Goal: Find specific fact: Find specific fact

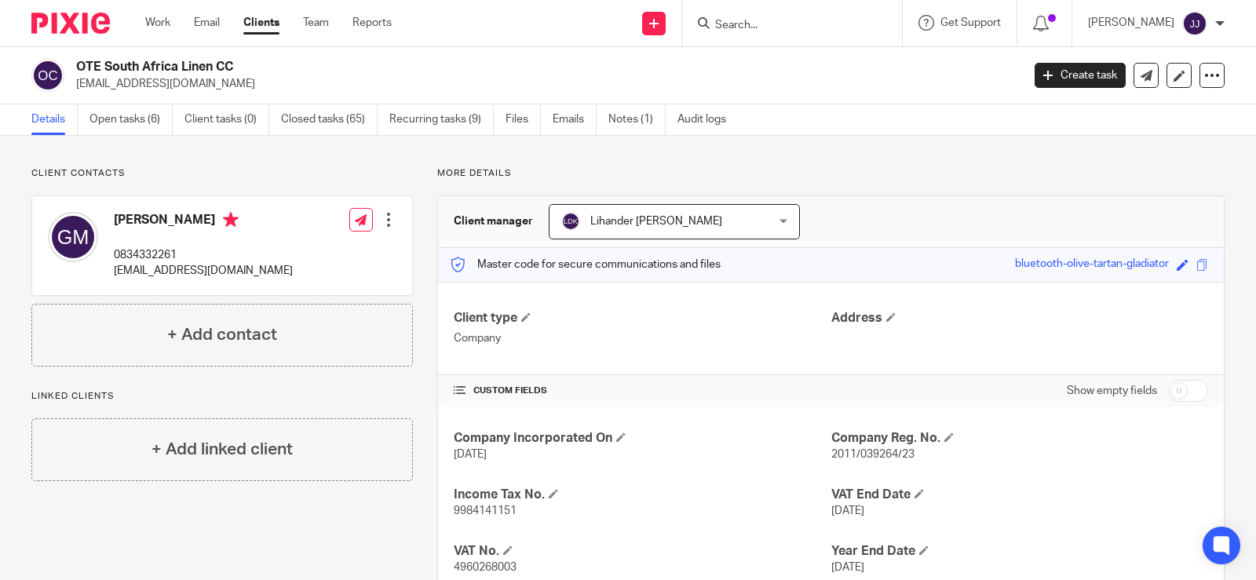
click at [739, 29] on input "Search" at bounding box center [784, 26] width 141 height 14
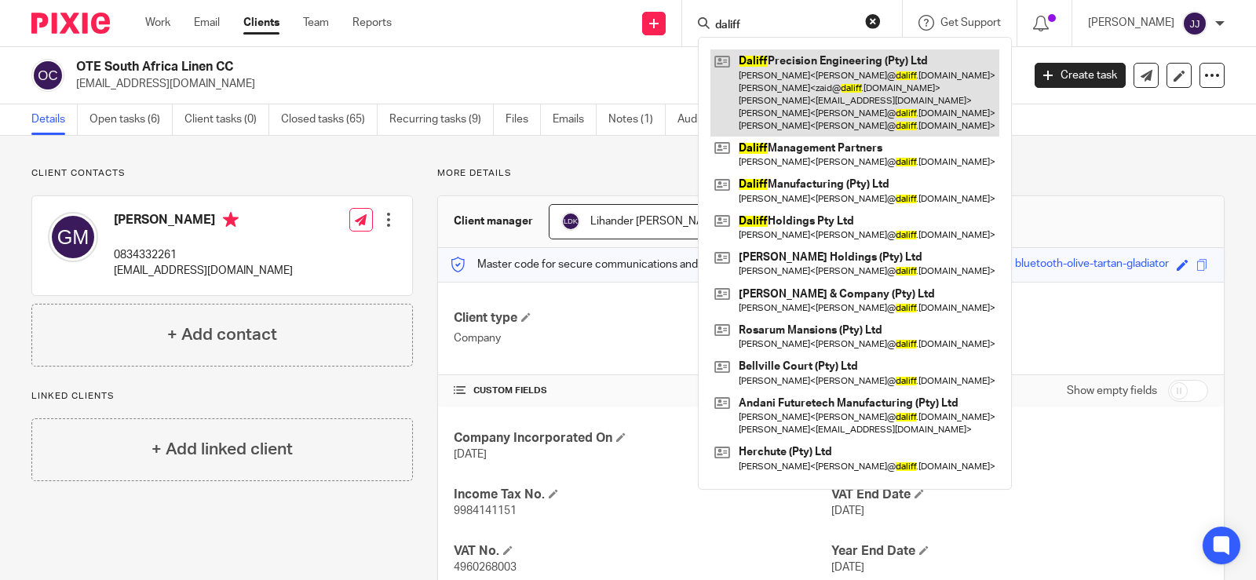
type input "daliff"
click at [781, 85] on link at bounding box center [855, 92] width 289 height 87
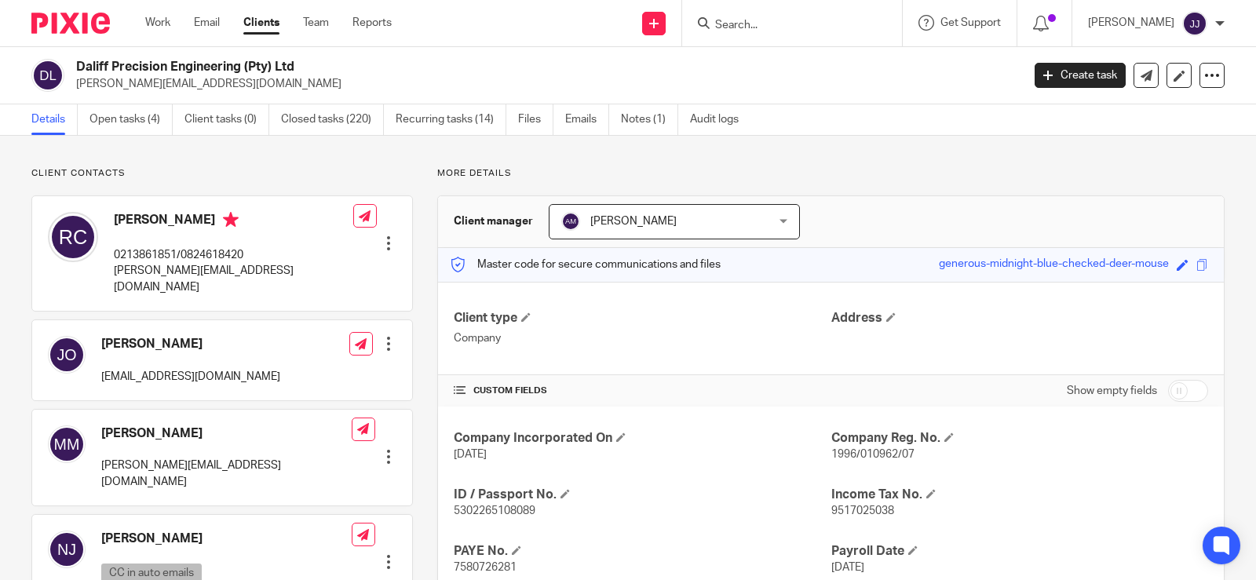
click at [870, 448] on p "1996/010962/07" at bounding box center [1019, 455] width 377 height 16
copy span "010962"
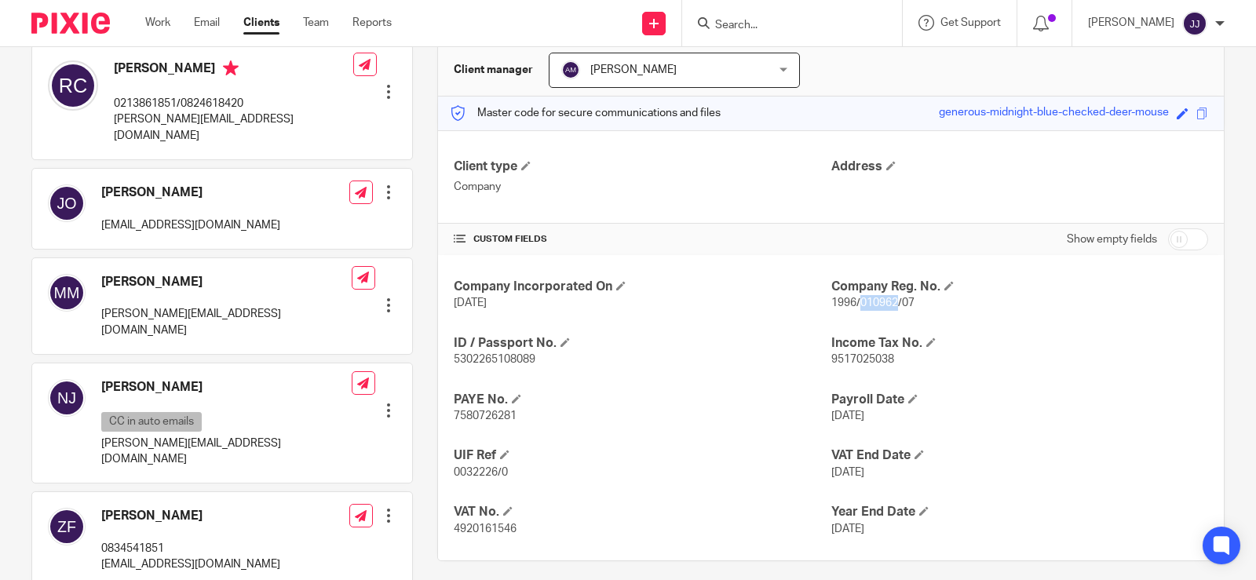
scroll to position [157, 0]
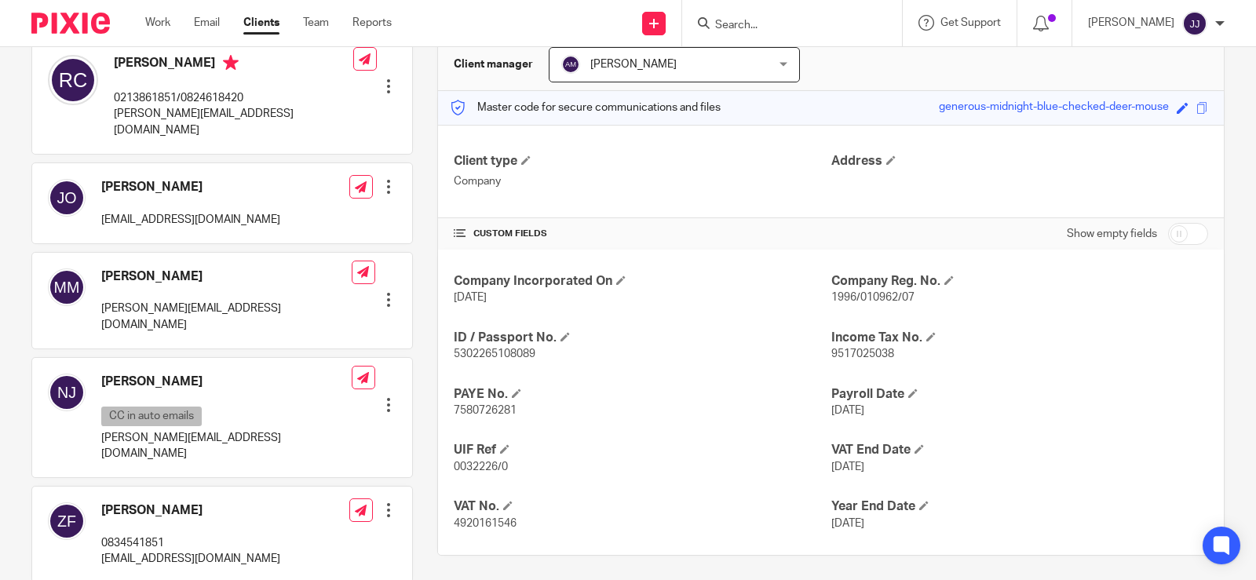
click at [1025, 375] on div "Company Incorporated On [DATE] Company Reg. No. 1996/010962/07 ID / Passport No…" at bounding box center [831, 402] width 786 height 305
click at [864, 296] on span "1996/010962/07" at bounding box center [872, 297] width 83 height 11
copy p "1996/010962/07"
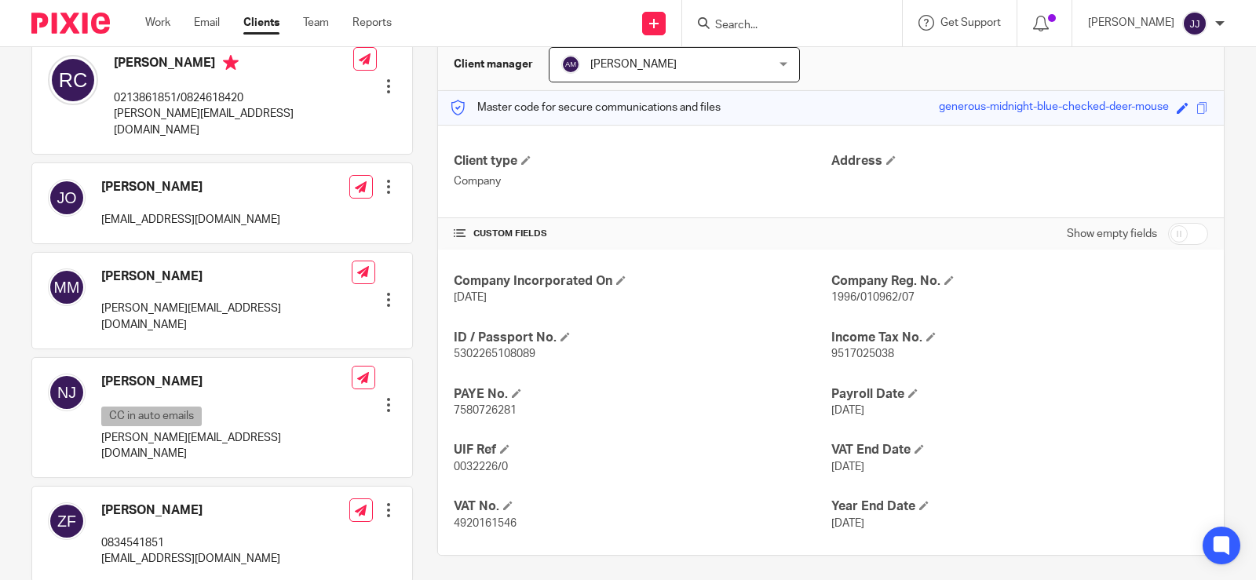
click at [728, 20] on input "Search" at bounding box center [784, 26] width 141 height 14
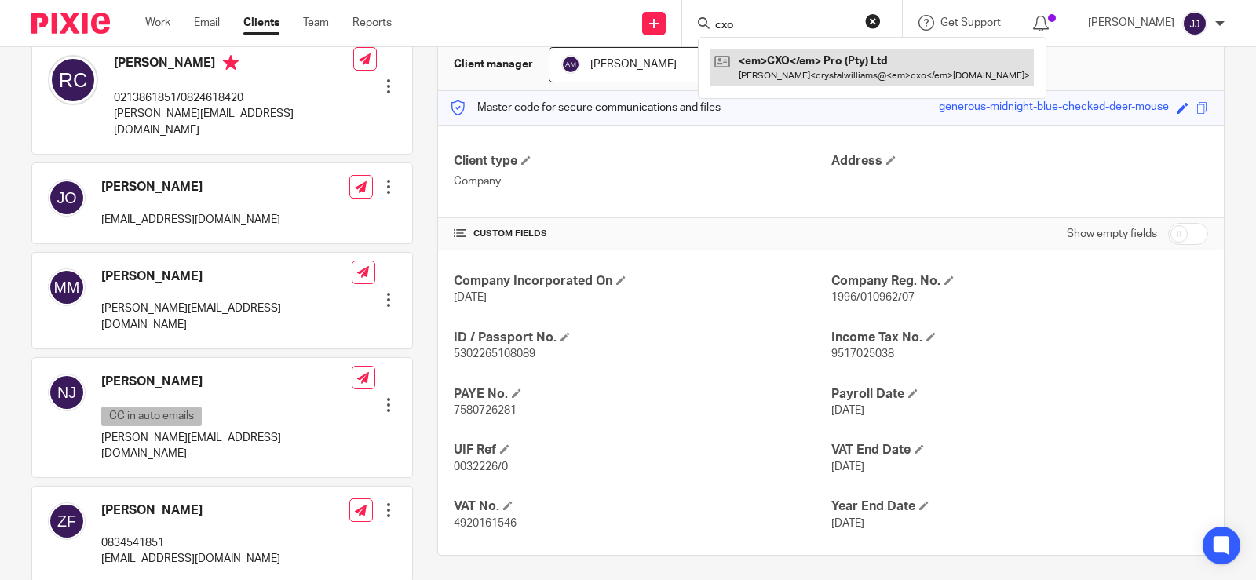
type input "cxo"
click at [816, 68] on link at bounding box center [847, 67] width 272 height 36
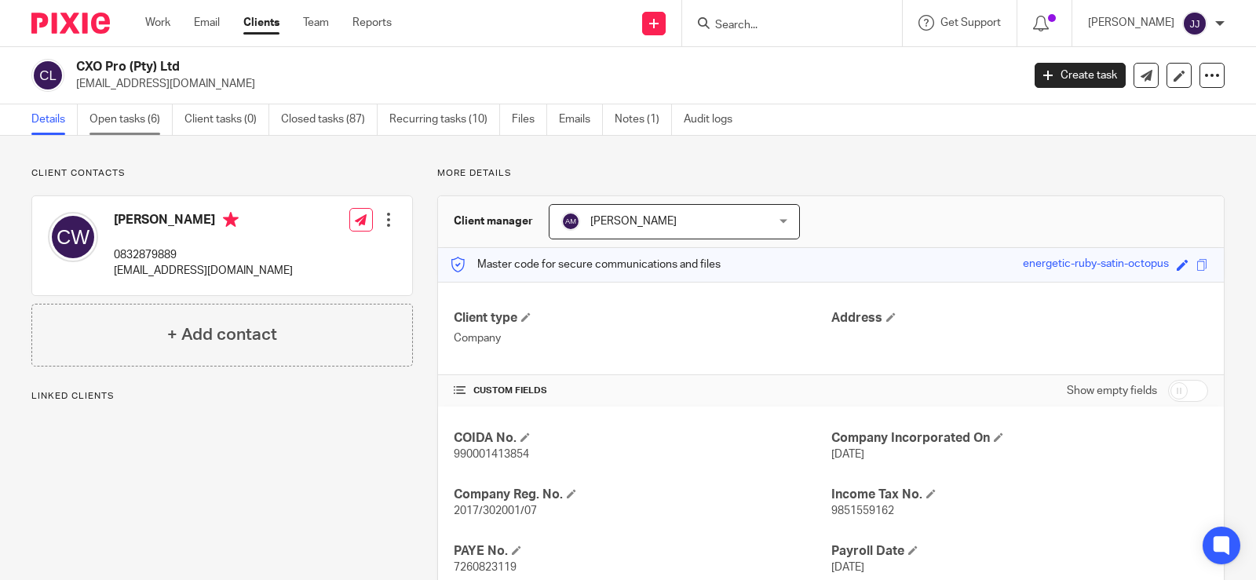
click at [130, 106] on link "Open tasks (6)" at bounding box center [131, 119] width 83 height 31
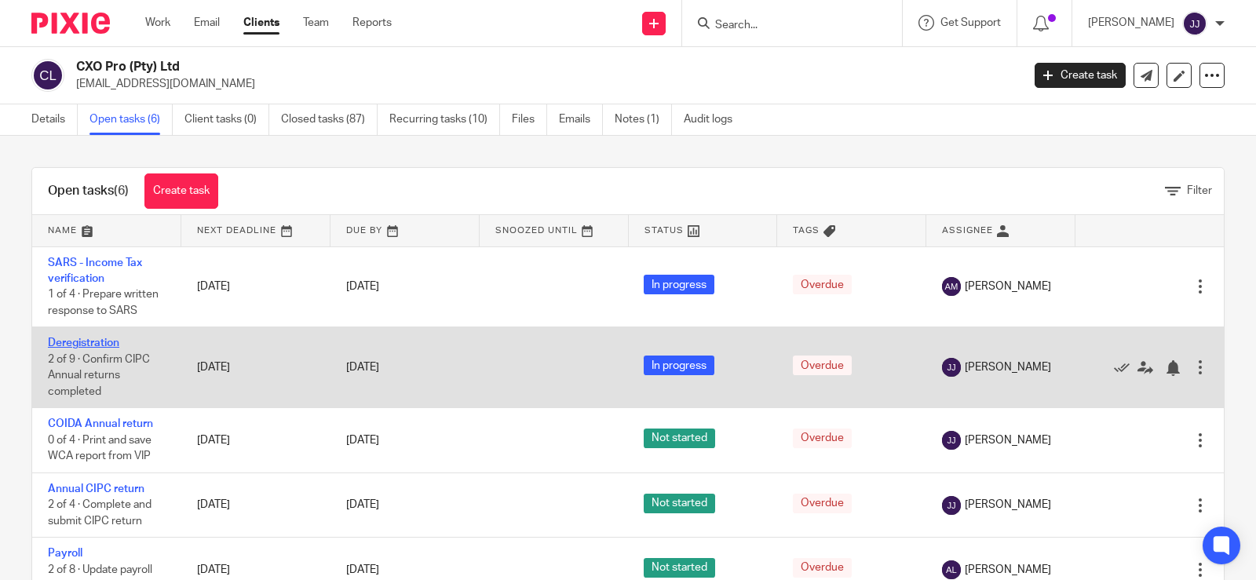
click at [102, 346] on link "Deregistration" at bounding box center [83, 343] width 71 height 11
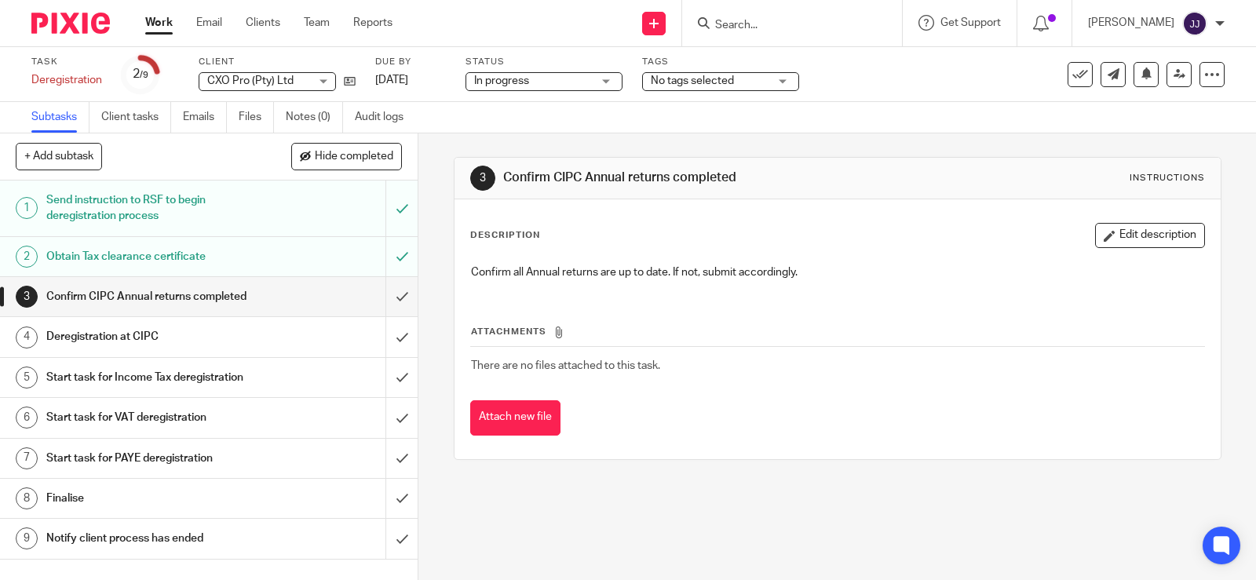
click at [751, 30] on input "Search" at bounding box center [784, 26] width 141 height 14
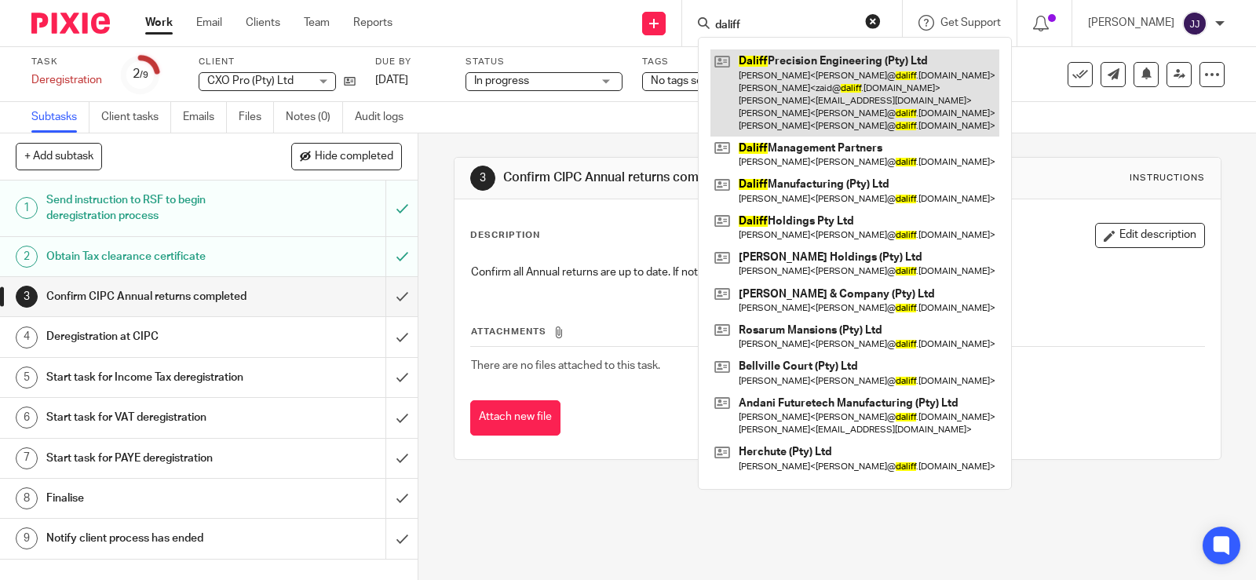
type input "daliff"
click at [799, 91] on link at bounding box center [855, 92] width 289 height 87
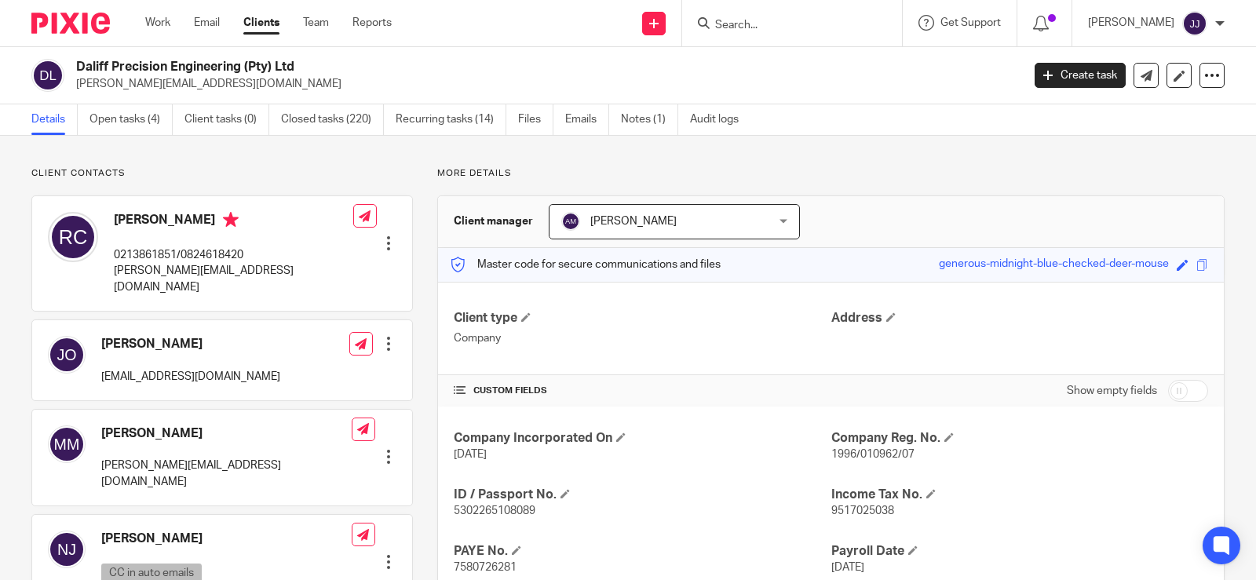
click at [862, 453] on span "1996/010962/07" at bounding box center [872, 454] width 83 height 11
copy span "010962"
drag, startPoint x: 860, startPoint y: 450, endPoint x: 872, endPoint y: 458, distance: 14.8
click at [872, 458] on span "1996/010962/07" at bounding box center [872, 454] width 83 height 11
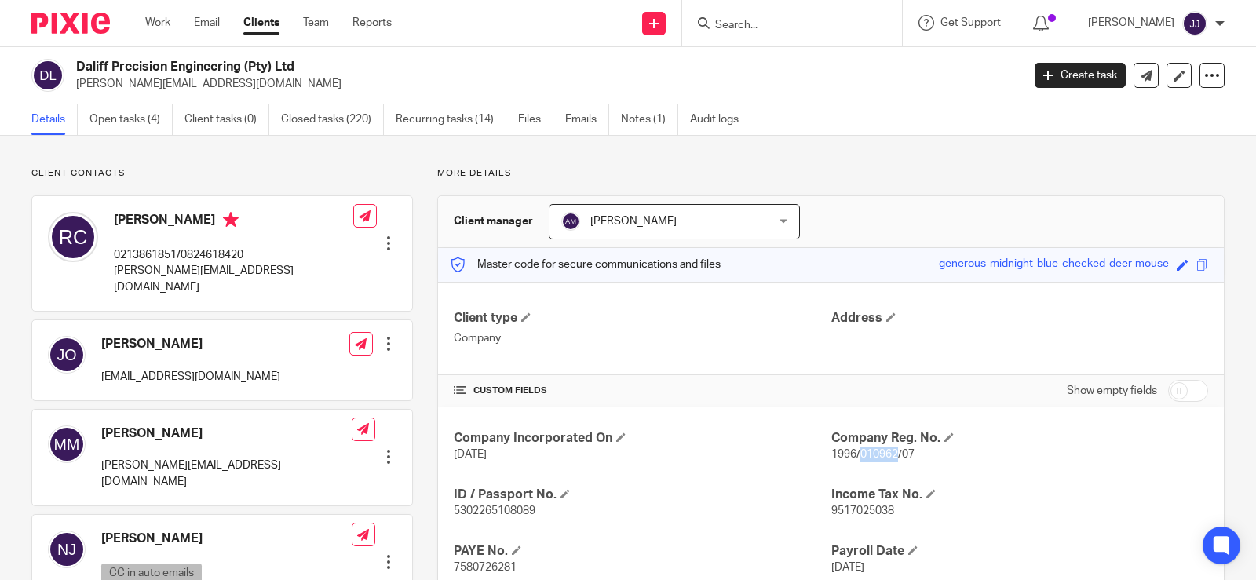
click at [872, 458] on span "1996/010962/07" at bounding box center [872, 454] width 83 height 11
copy span "010962"
click at [1049, 424] on div "Company Incorporated On [DATE] Company Reg. No. 1996/010962/07 ID / Passport No…" at bounding box center [831, 559] width 786 height 305
click at [867, 455] on span "1996/010962/07" at bounding box center [872, 454] width 83 height 11
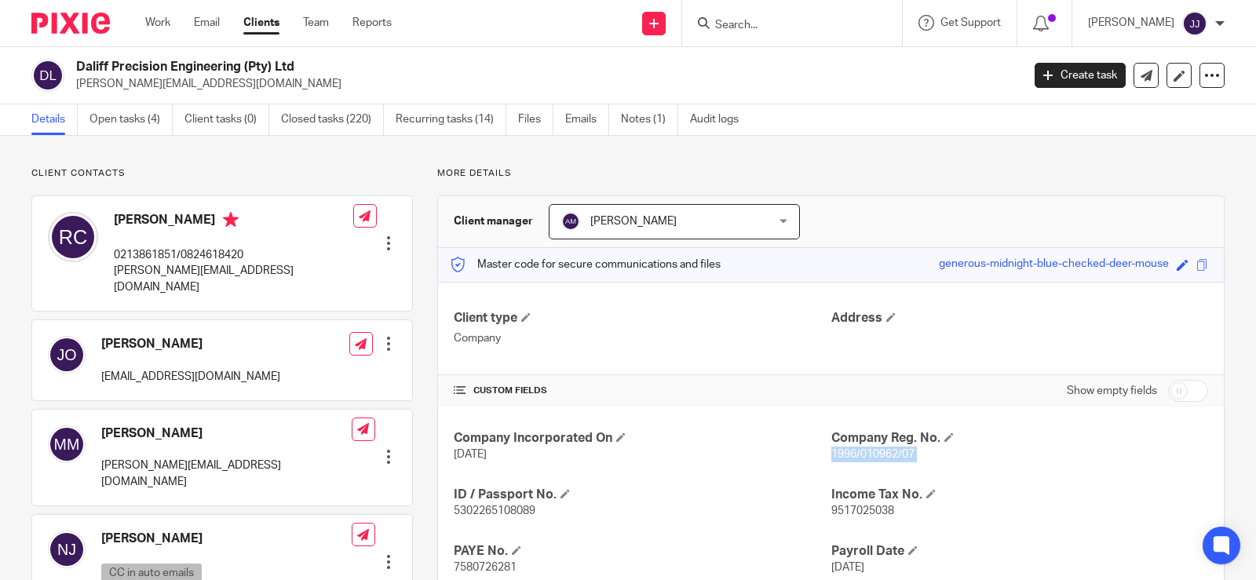
click at [867, 455] on span "1996/010962/07" at bounding box center [872, 454] width 83 height 11
copy p "1996/010962/07"
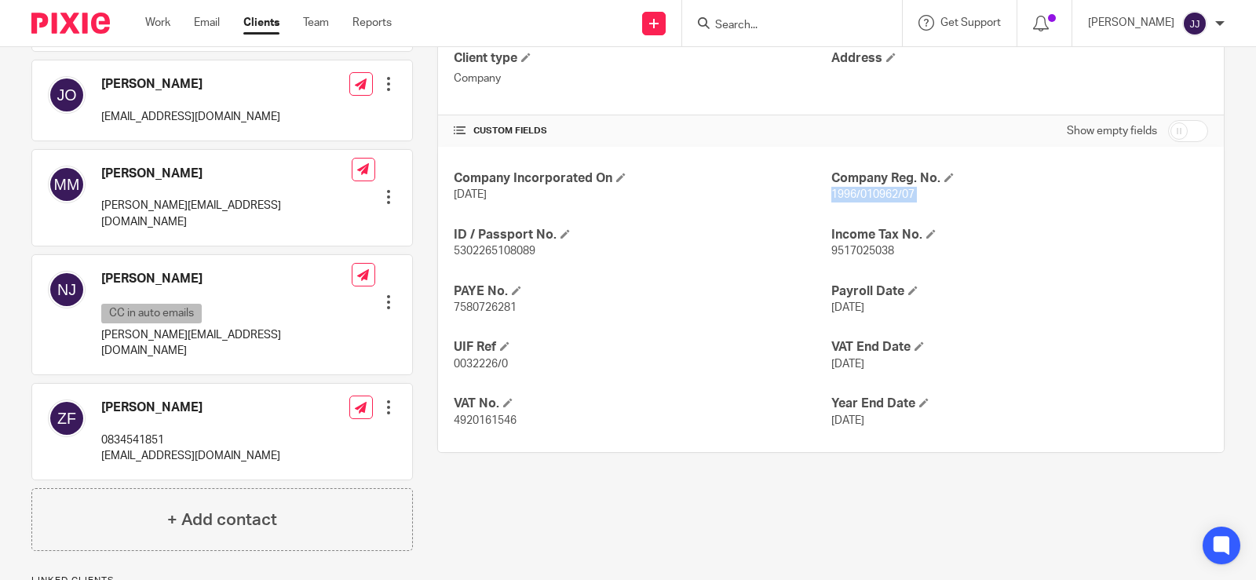
scroll to position [314, 0]
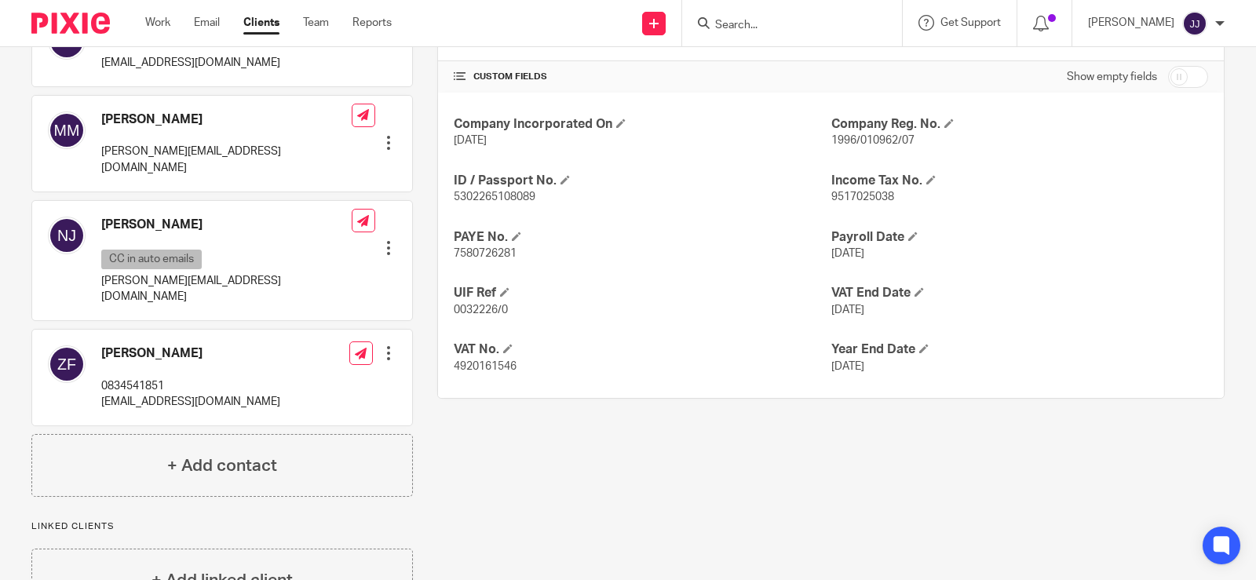
click at [138, 394] on p "[EMAIL_ADDRESS][DOMAIN_NAME]" at bounding box center [190, 402] width 179 height 16
copy div "[EMAIL_ADDRESS][DOMAIN_NAME]"
